Goal: Information Seeking & Learning: Learn about a topic

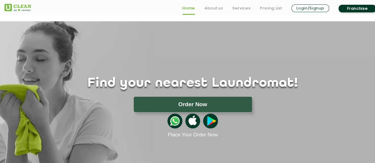
scroll to position [59, 0]
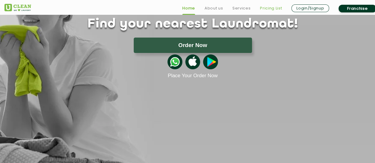
click at [277, 8] on link "Pricing List" at bounding box center [271, 8] width 22 height 7
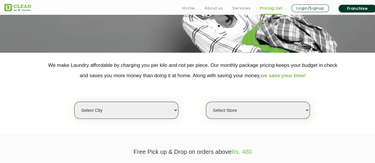
scroll to position [119, 0]
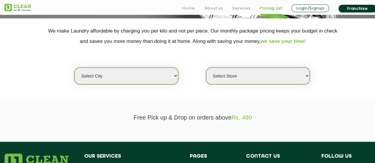
click at [170, 75] on select "Select city [GEOGRAPHIC_DATA] [GEOGRAPHIC_DATA] [GEOGRAPHIC_DATA] [GEOGRAPHIC_D…" at bounding box center [126, 76] width 104 height 17
select select "18"
click at [74, 68] on select "Select city [GEOGRAPHIC_DATA] [GEOGRAPHIC_DATA] [GEOGRAPHIC_DATA] [GEOGRAPHIC_D…" at bounding box center [126, 76] width 104 height 17
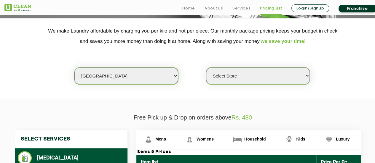
click at [261, 79] on select "Select Store [GEOGRAPHIC_DATA] [GEOGRAPHIC_DATA] [GEOGRAPHIC_DATA][PERSON_NAME]…" at bounding box center [258, 76] width 104 height 17
select select "307"
click at [206, 68] on select "Select Store [GEOGRAPHIC_DATA] [GEOGRAPHIC_DATA] [GEOGRAPHIC_DATA][PERSON_NAME]…" at bounding box center [258, 76] width 104 height 17
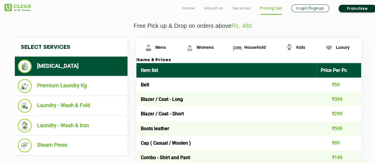
scroll to position [237, 0]
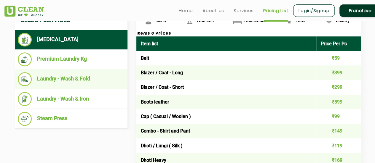
click at [74, 80] on li "Laundry - Wash & Fold" at bounding box center [71, 79] width 107 height 14
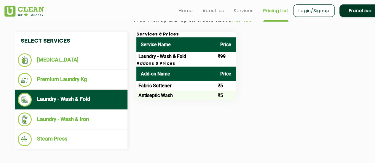
scroll to position [207, 0]
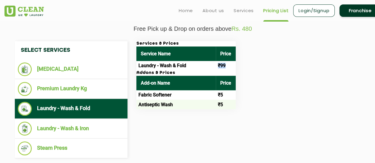
drag, startPoint x: 219, startPoint y: 63, endPoint x: 231, endPoint y: 65, distance: 12.3
click at [231, 65] on td "₹99" at bounding box center [226, 65] width 20 height 9
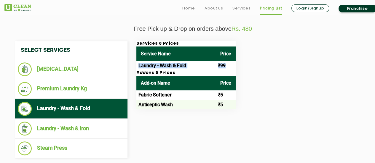
drag, startPoint x: 139, startPoint y: 67, endPoint x: 229, endPoint y: 65, distance: 90.1
click at [229, 65] on tr "Laundry - Wash & Fold ₹99" at bounding box center [185, 65] width 99 height 9
click at [229, 65] on td "₹99" at bounding box center [226, 65] width 20 height 9
drag, startPoint x: 230, startPoint y: 65, endPoint x: 136, endPoint y: 68, distance: 94.3
click at [136, 68] on div "Services & Prices Service Name Price Laundry - Wash & Fold ₹99 Addons & Prices …" at bounding box center [253, 75] width 243 height 68
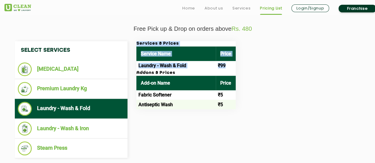
click at [137, 66] on td "Laundry - Wash & Fold" at bounding box center [175, 65] width 79 height 9
drag, startPoint x: 138, startPoint y: 66, endPoint x: 226, endPoint y: 65, distance: 88.3
click at [226, 65] on tr "Laundry - Wash & Fold ₹99" at bounding box center [185, 65] width 99 height 9
click at [228, 64] on td "₹99" at bounding box center [226, 65] width 20 height 9
drag, startPoint x: 229, startPoint y: 64, endPoint x: 137, endPoint y: 65, distance: 91.6
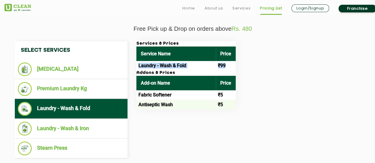
click at [137, 65] on tr "Laundry - Wash & Fold ₹99" at bounding box center [185, 65] width 99 height 9
click at [139, 66] on td "Laundry - Wash & Fold" at bounding box center [175, 65] width 79 height 9
click at [138, 67] on td "Laundry - Wash & Fold" at bounding box center [175, 65] width 79 height 9
drag, startPoint x: 136, startPoint y: 64, endPoint x: 231, endPoint y: 65, distance: 94.3
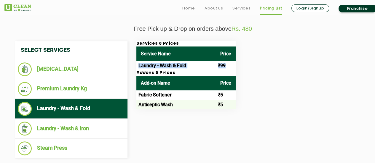
click at [231, 65] on tr "Laundry - Wash & Fold ₹99" at bounding box center [185, 65] width 99 height 9
click at [205, 64] on td "Laundry - Wash & Fold" at bounding box center [175, 65] width 79 height 9
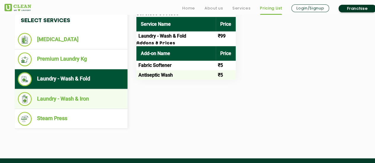
click at [74, 98] on li "Laundry - Wash & Iron" at bounding box center [71, 99] width 107 height 14
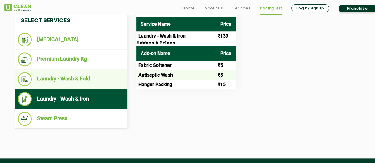
click at [75, 80] on li "Laundry - Wash & Fold" at bounding box center [71, 79] width 107 height 14
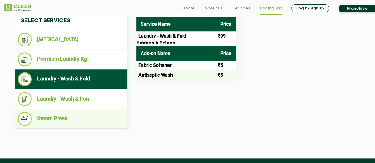
click at [64, 117] on li "Steam Press" at bounding box center [71, 119] width 107 height 14
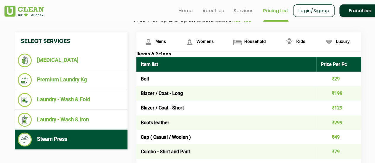
scroll to position [207, 0]
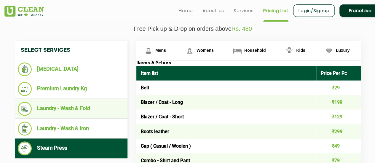
click at [88, 107] on li "Laundry - Wash & Fold" at bounding box center [71, 109] width 107 height 14
